Goal: Task Accomplishment & Management: Manage account settings

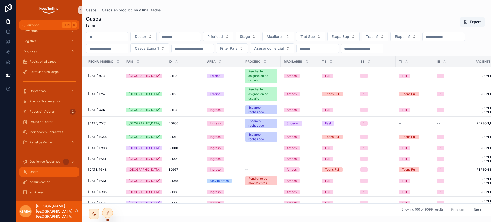
scroll to position [179, 0]
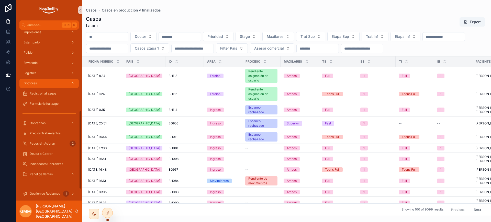
click at [47, 84] on div "Doctores" at bounding box center [48, 83] width 53 height 8
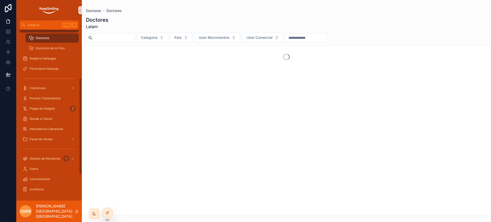
scroll to position [87, 0]
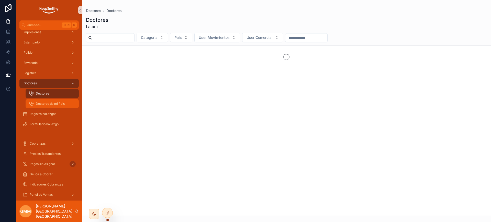
click at [37, 103] on span "Doctores de mi Pais" at bounding box center [50, 104] width 29 height 4
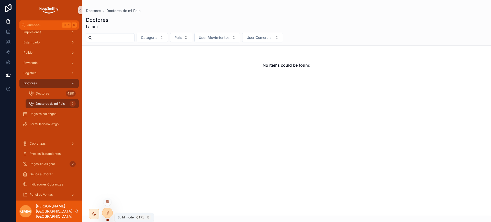
click at [108, 215] on div at bounding box center [107, 213] width 10 height 10
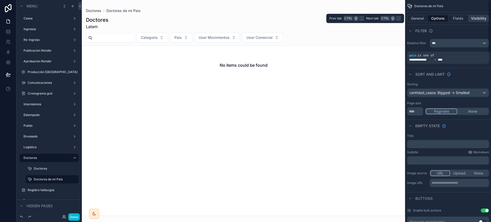
click at [485, 18] on button "Visibility" at bounding box center [478, 18] width 20 height 7
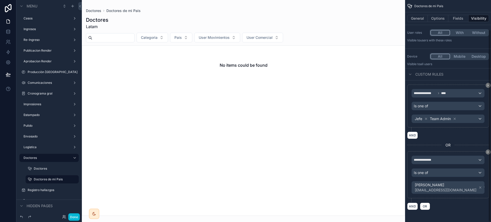
scroll to position [34, 0]
click at [491, 152] on div "**********" at bounding box center [448, 111] width 86 height 222
click at [487, 153] on icon "scrollable content" at bounding box center [487, 151] width 3 height 3
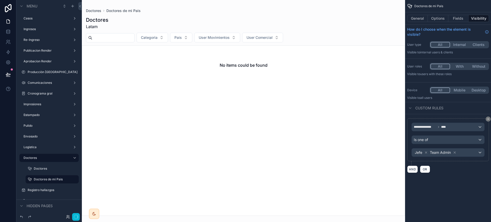
scroll to position [0, 0]
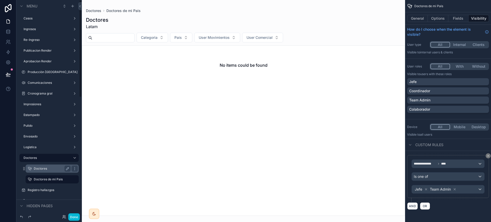
click at [42, 170] on label "Doctores" at bounding box center [51, 169] width 35 height 4
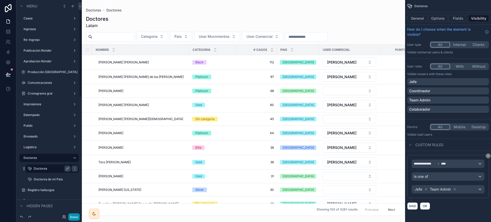
click at [74, 215] on button "Done" at bounding box center [74, 216] width 12 height 7
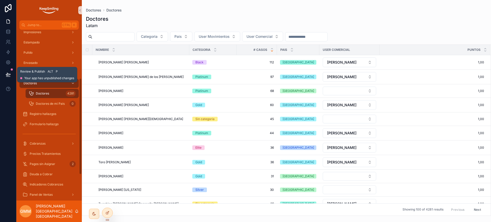
click at [9, 72] on icon at bounding box center [8, 74] width 5 height 5
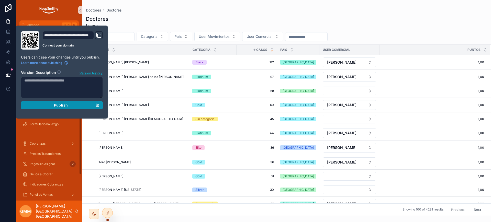
click at [81, 108] on button "Publish" at bounding box center [62, 105] width 82 height 8
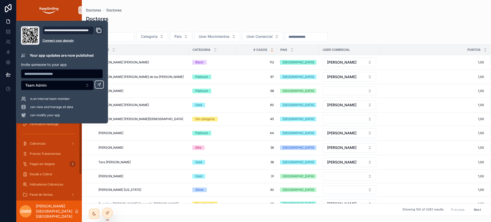
click at [183, 19] on div "Doctores Latam" at bounding box center [286, 21] width 401 height 13
